Goal: Information Seeking & Learning: Learn about a topic

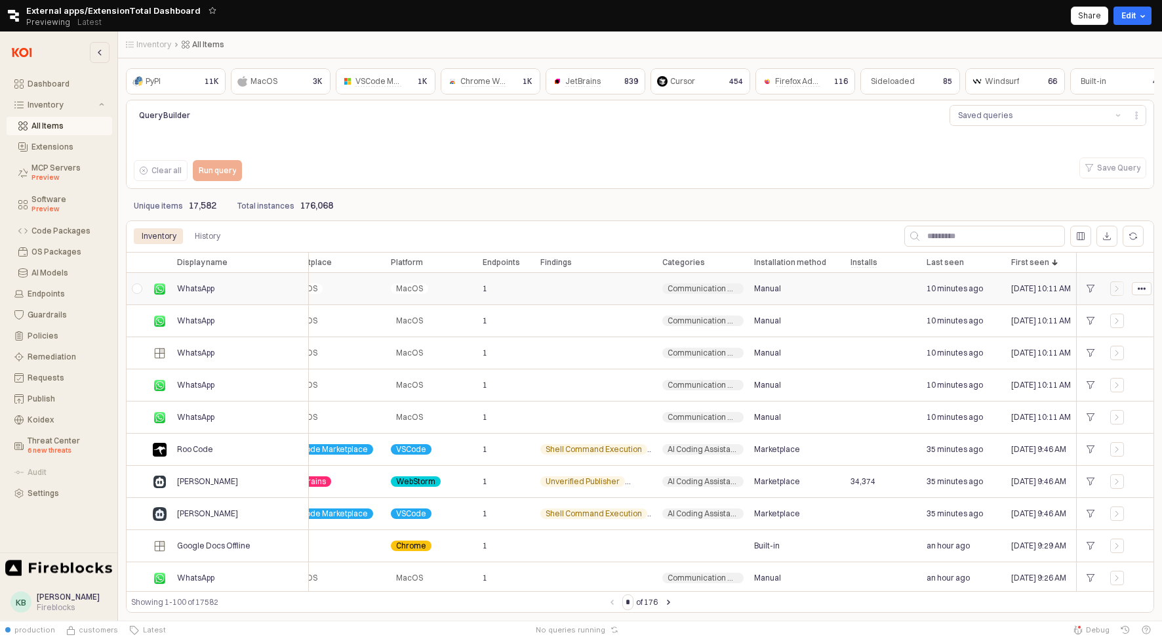
scroll to position [0, 399]
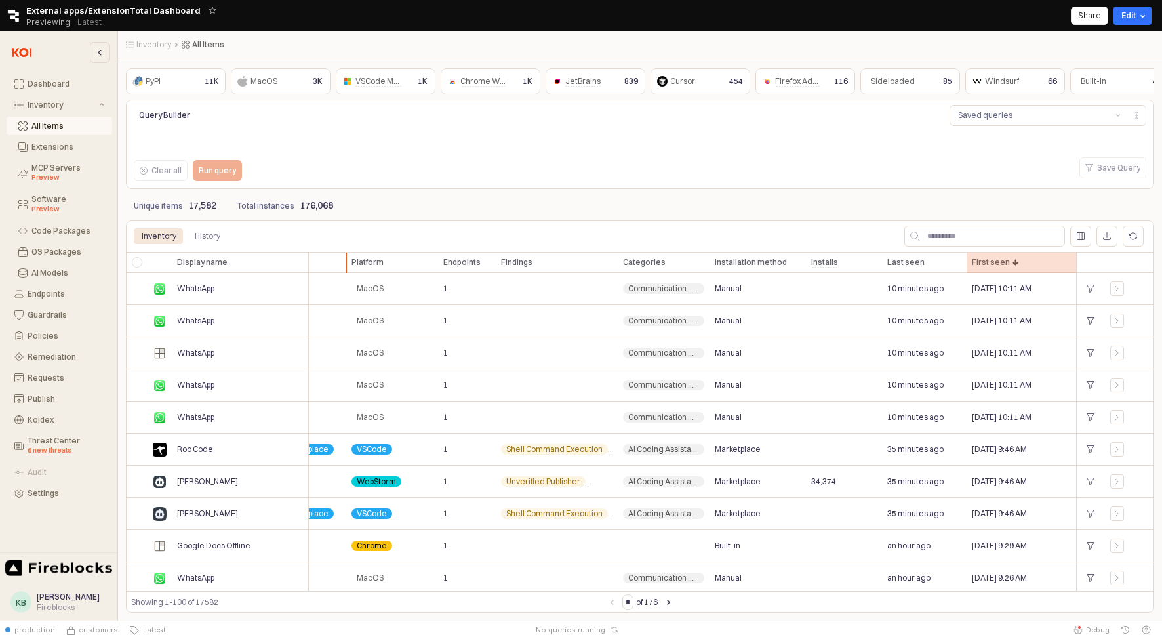
drag, startPoint x: 981, startPoint y: 261, endPoint x: 351, endPoint y: 267, distance: 630.3
click at [351, 267] on div "Display name Display name Status Status Risk level Risk level Version Version P…" at bounding box center [441, 262] width 1428 height 21
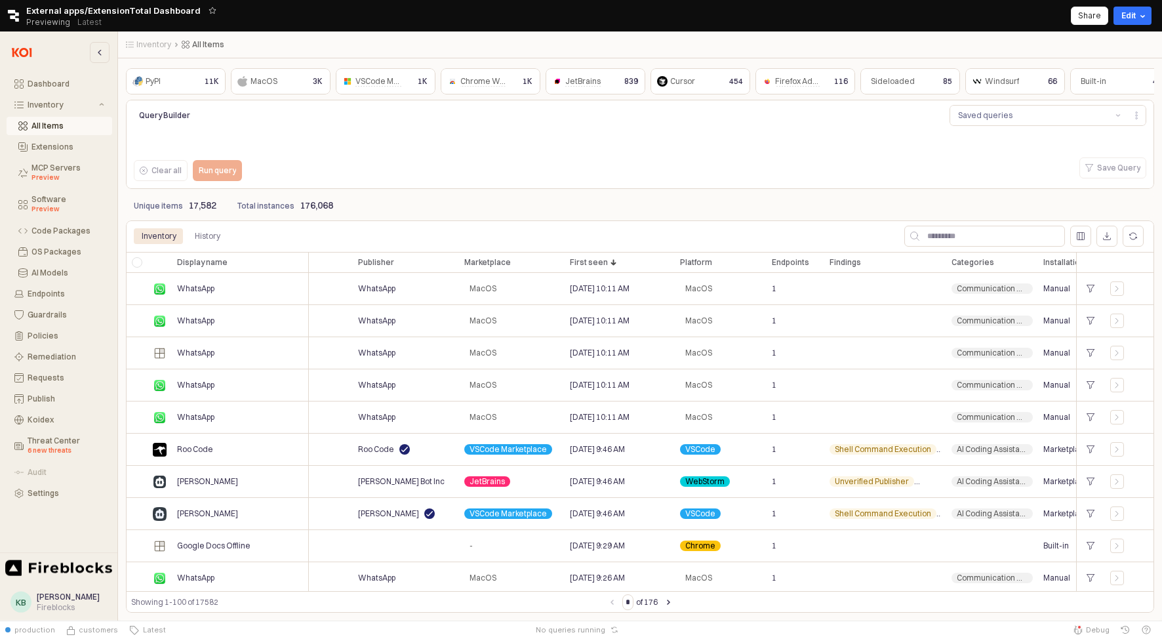
scroll to position [0, 0]
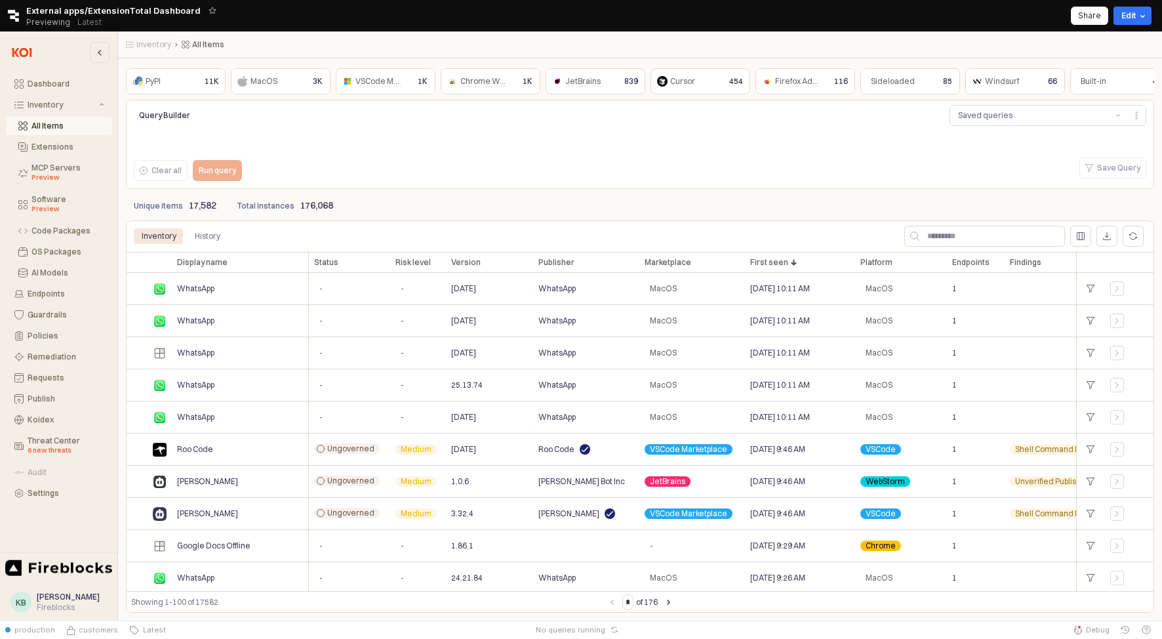
click at [466, 82] on span "Chrome Web Store" at bounding box center [495, 81] width 70 height 10
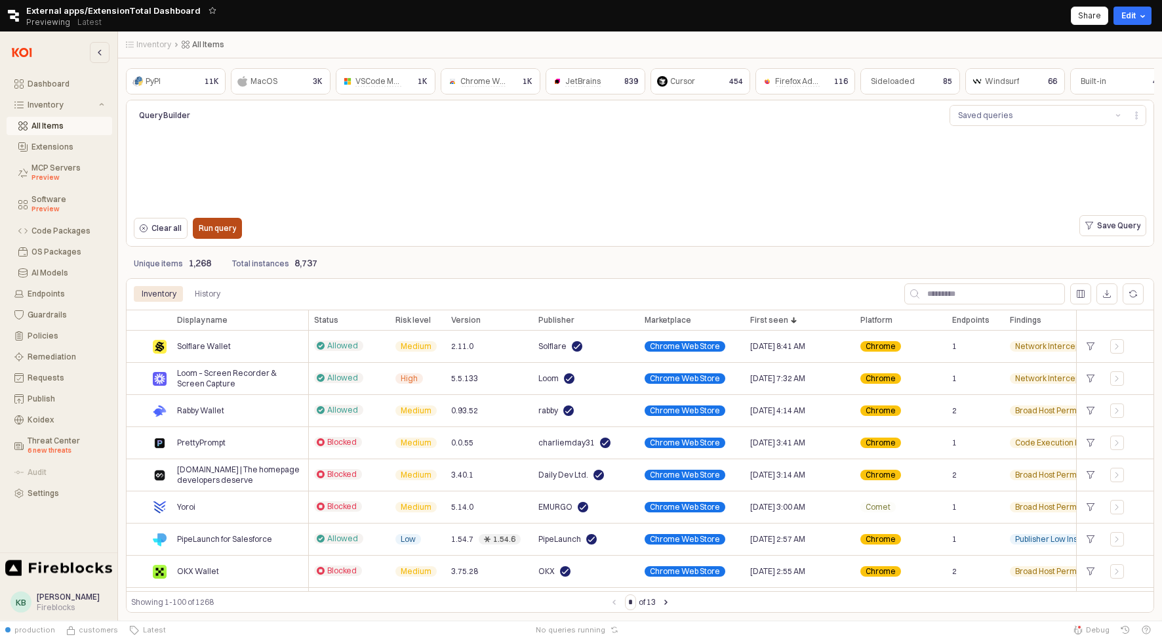
click at [220, 229] on p "Run query" at bounding box center [217, 228] width 37 height 10
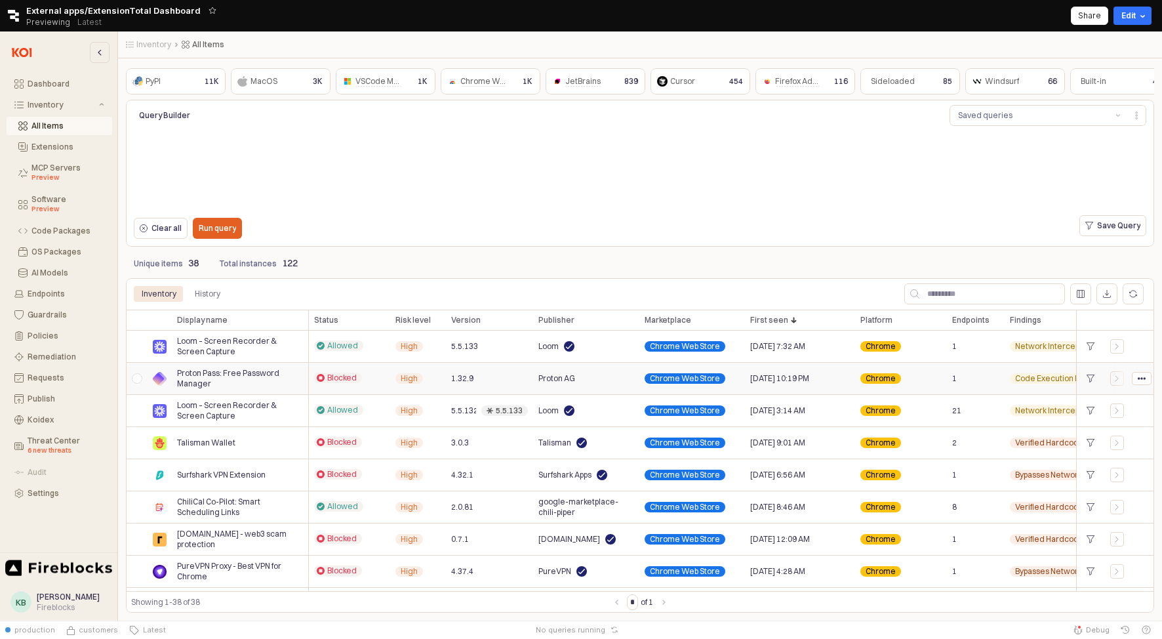
scroll to position [0, 9]
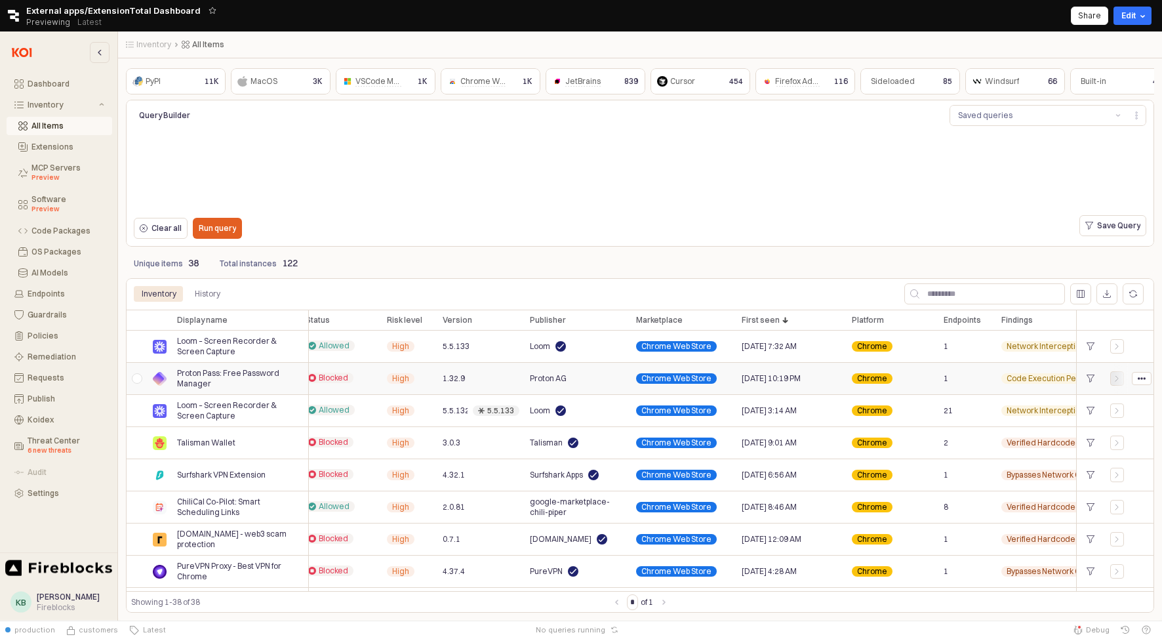
click at [1122, 381] on div "App Body" at bounding box center [1117, 378] width 13 height 8
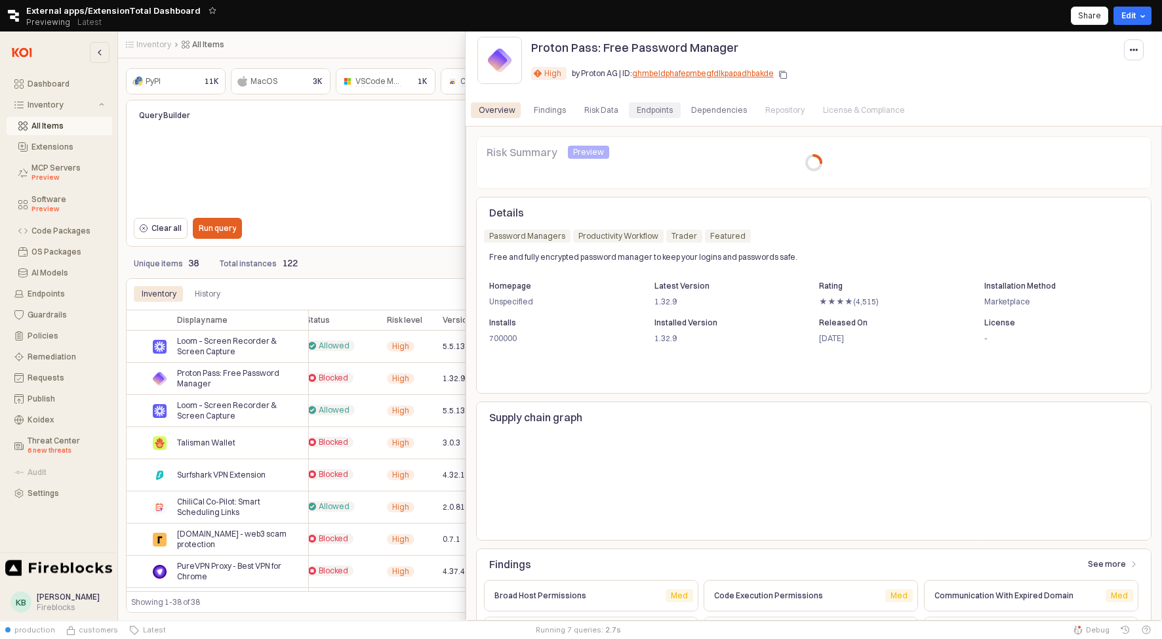
click at [642, 113] on div "Endpoints" at bounding box center [655, 110] width 36 height 16
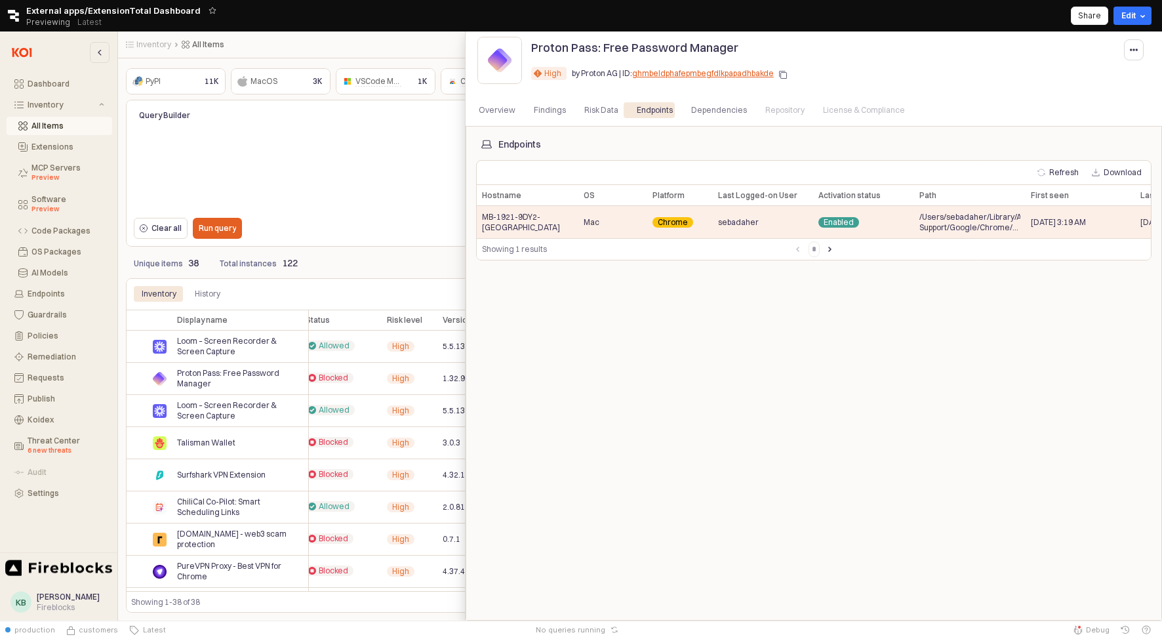
click at [439, 212] on div at bounding box center [581, 325] width 1162 height 589
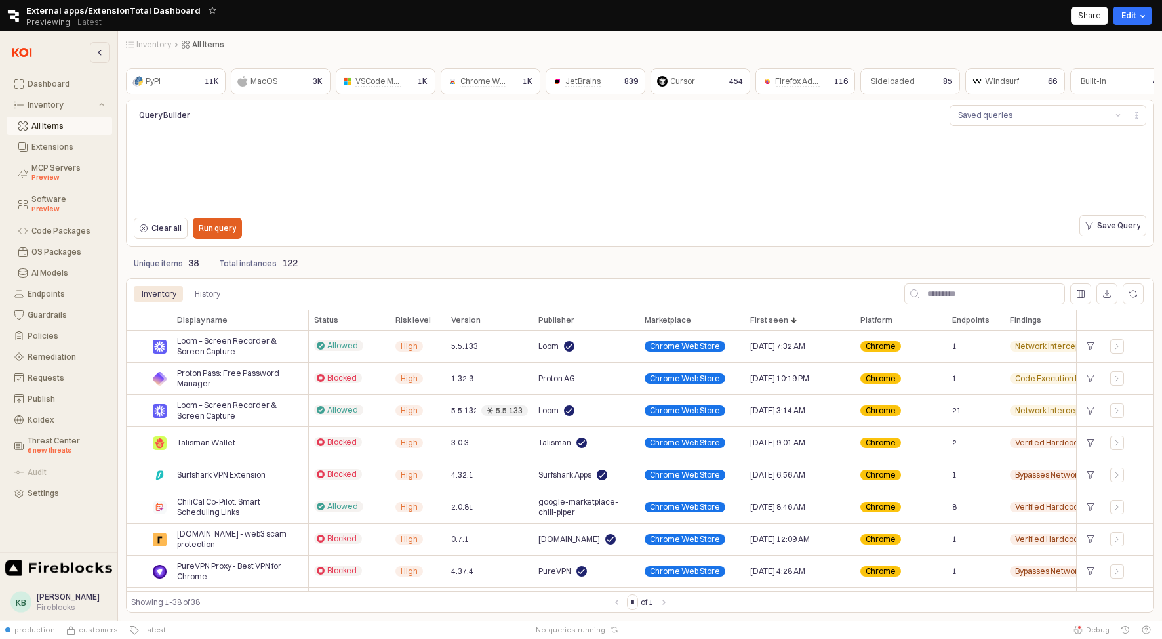
click at [304, 376] on div "Proton Pass: Free Password Manager" at bounding box center [240, 379] width 137 height 32
